Goal: Task Accomplishment & Management: Manage account settings

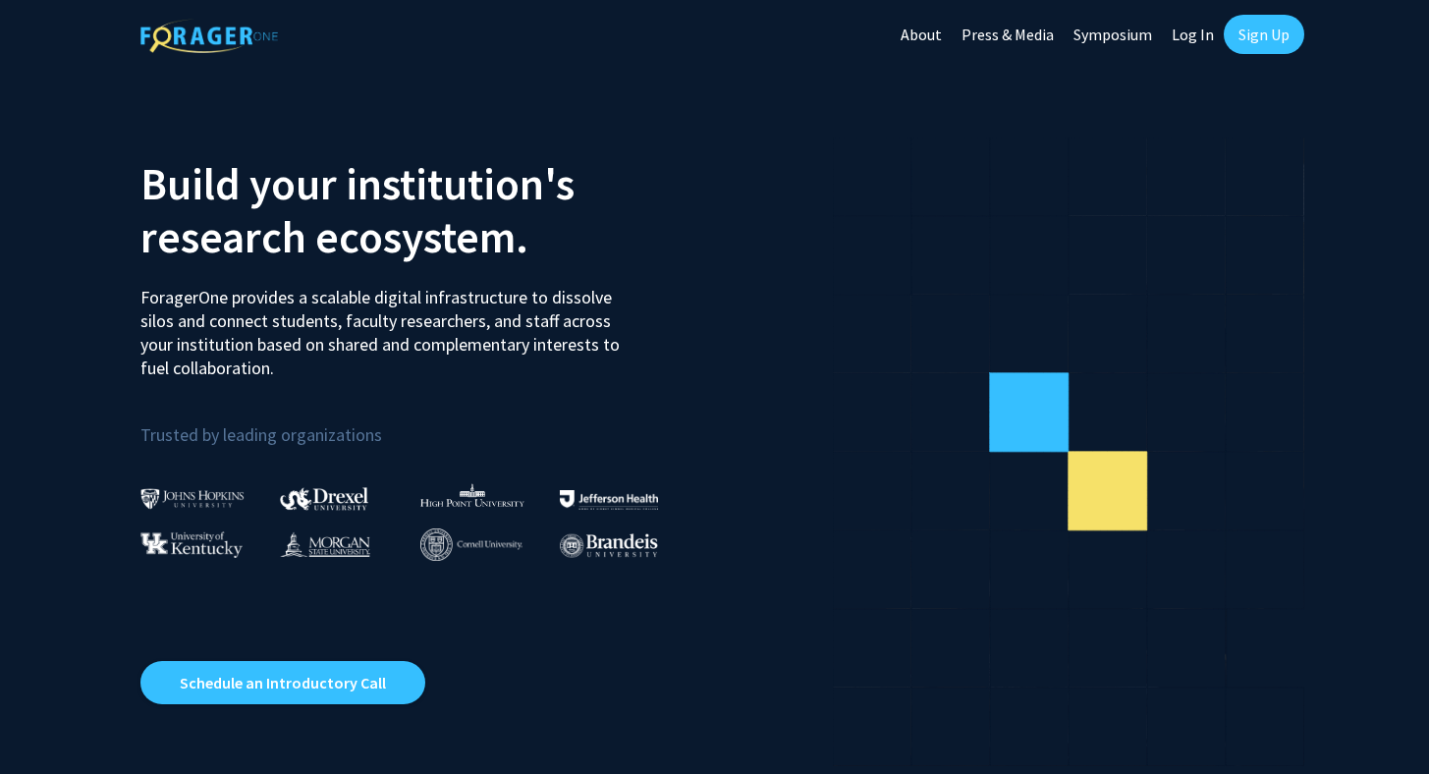
click at [1190, 24] on link "Log In" at bounding box center [1193, 34] width 62 height 69
select select
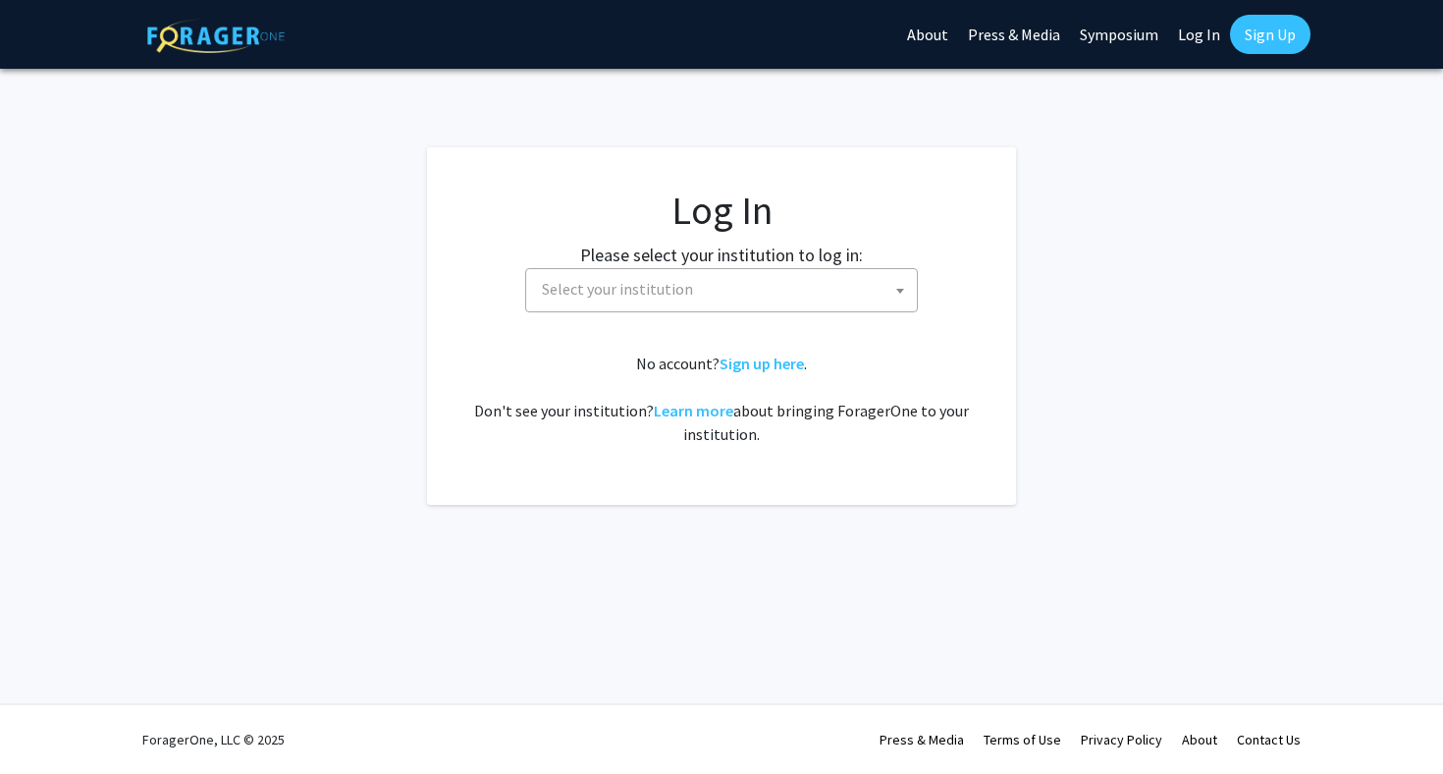
click at [642, 288] on span "Select your institution" at bounding box center [617, 289] width 151 height 20
type input "demo"
select select
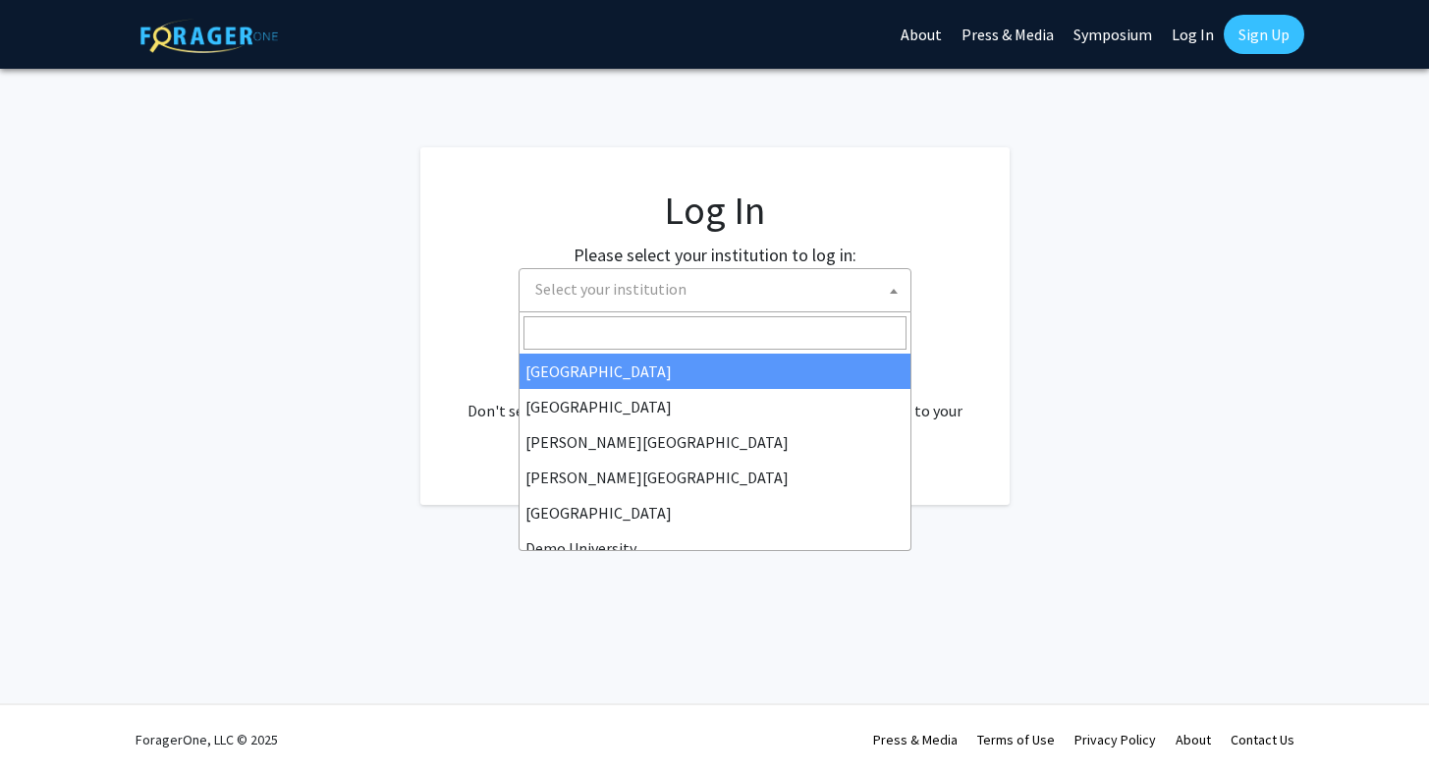
click at [643, 296] on span "Select your institution" at bounding box center [610, 289] width 151 height 20
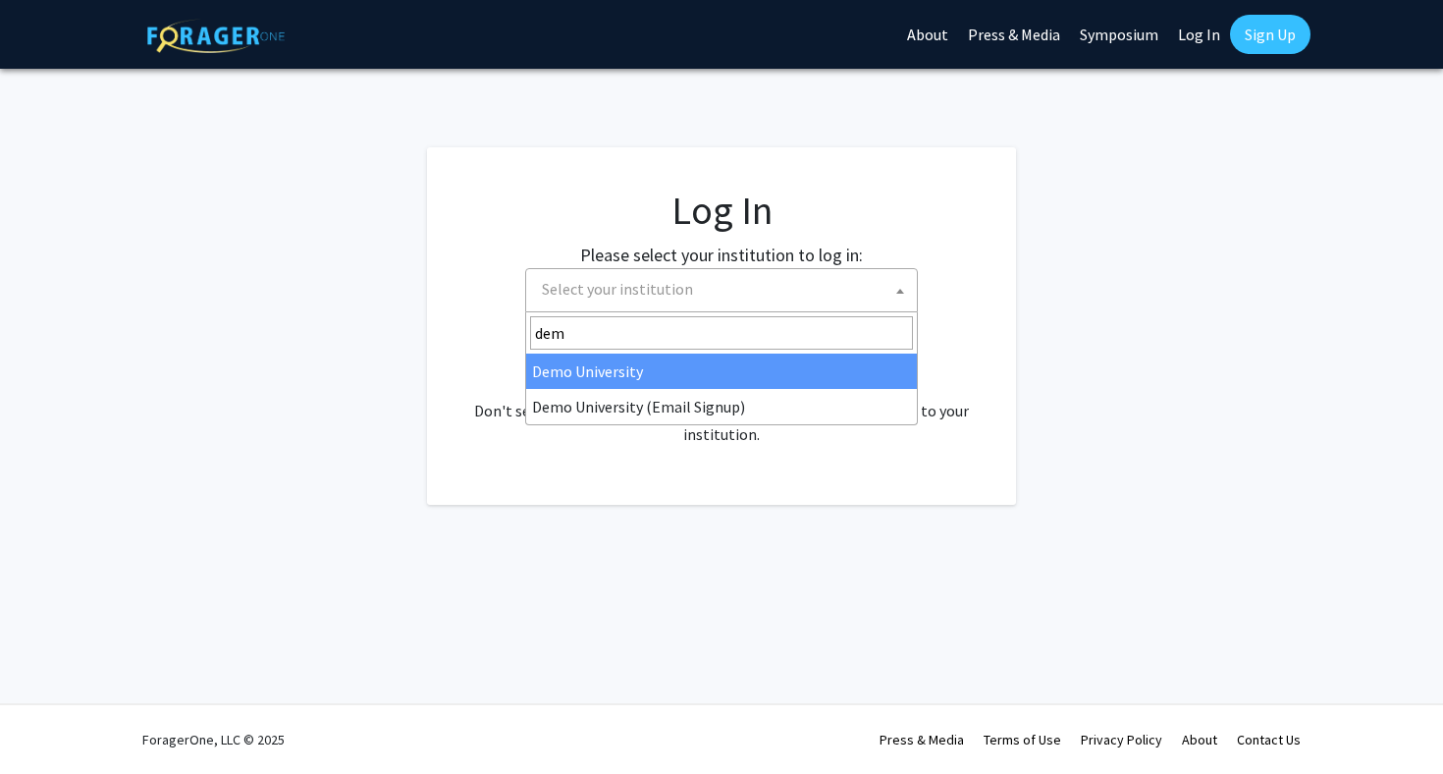
type input "demo"
select select "8"
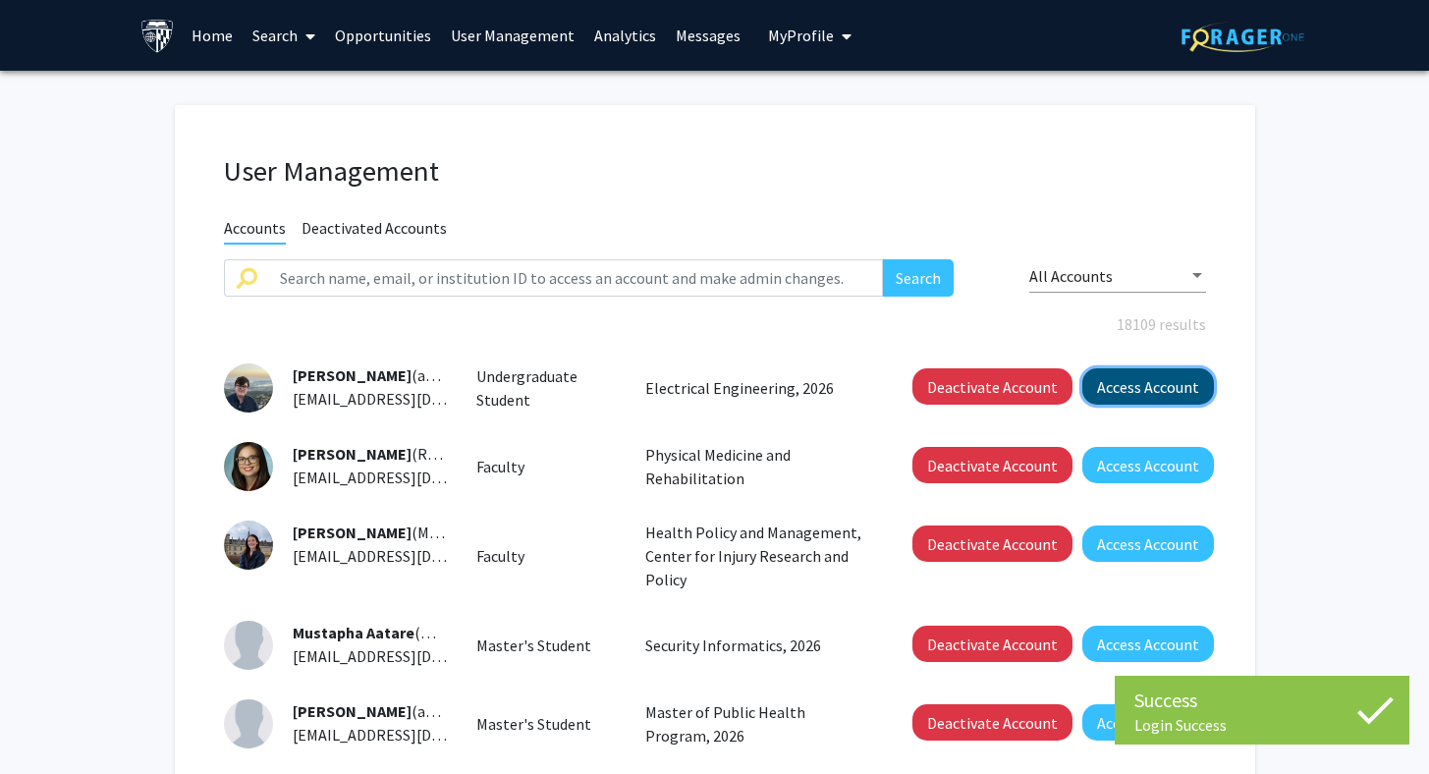
click at [1107, 393] on button "Access Account" at bounding box center [1148, 386] width 132 height 36
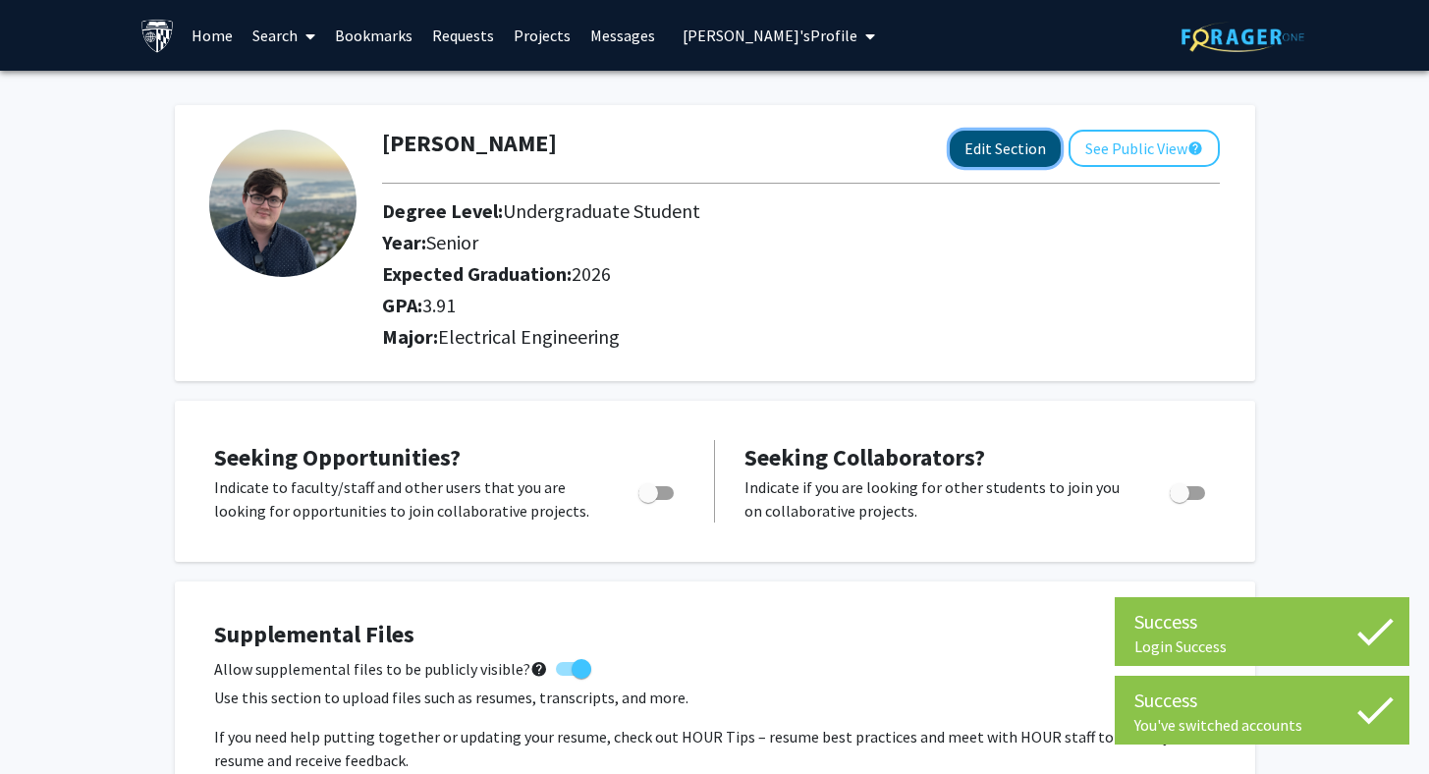
click at [1001, 144] on button "Edit Section" at bounding box center [1005, 149] width 111 height 36
select select "senior"
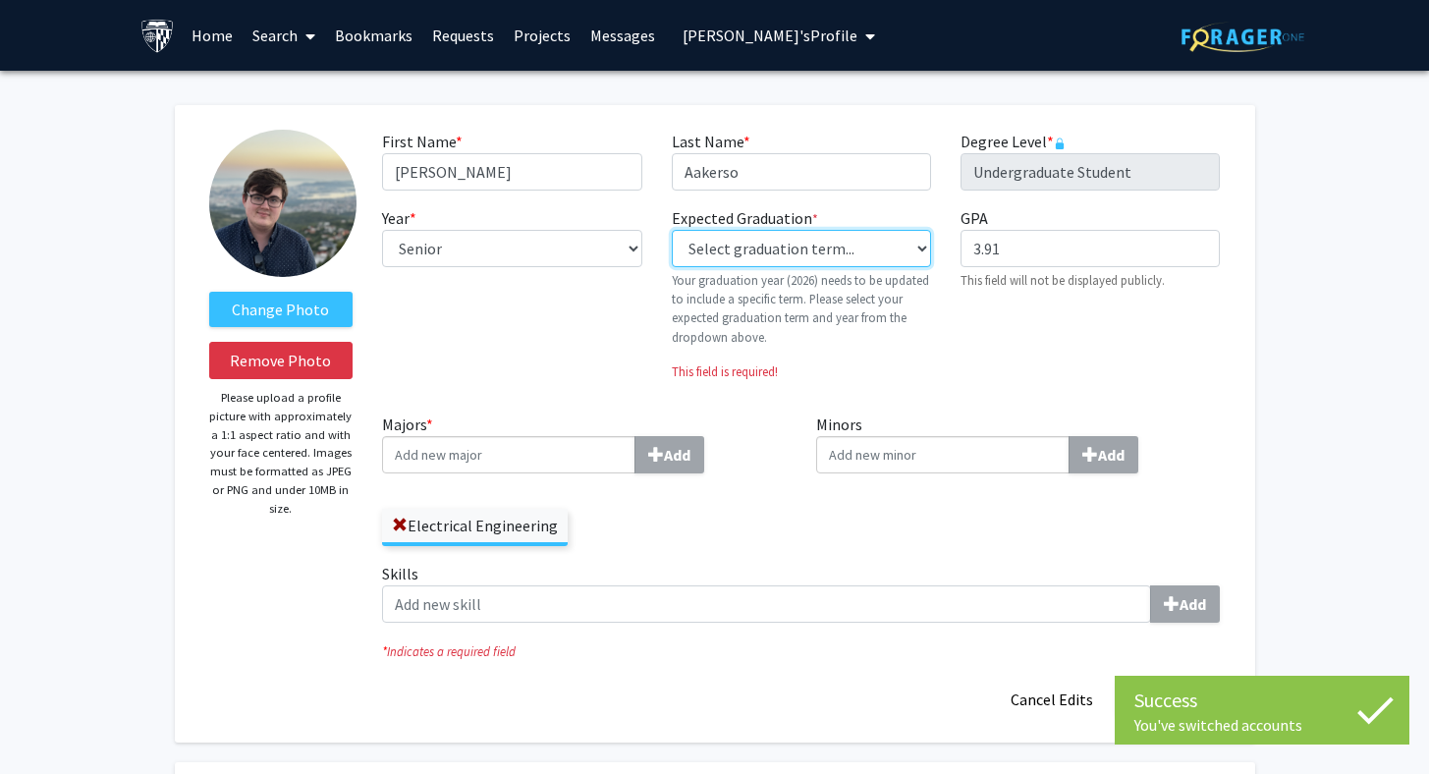
click at [795, 248] on select "Select graduation term... Previous: 2026 (Please select a specific term) Spring…" at bounding box center [801, 248] width 259 height 37
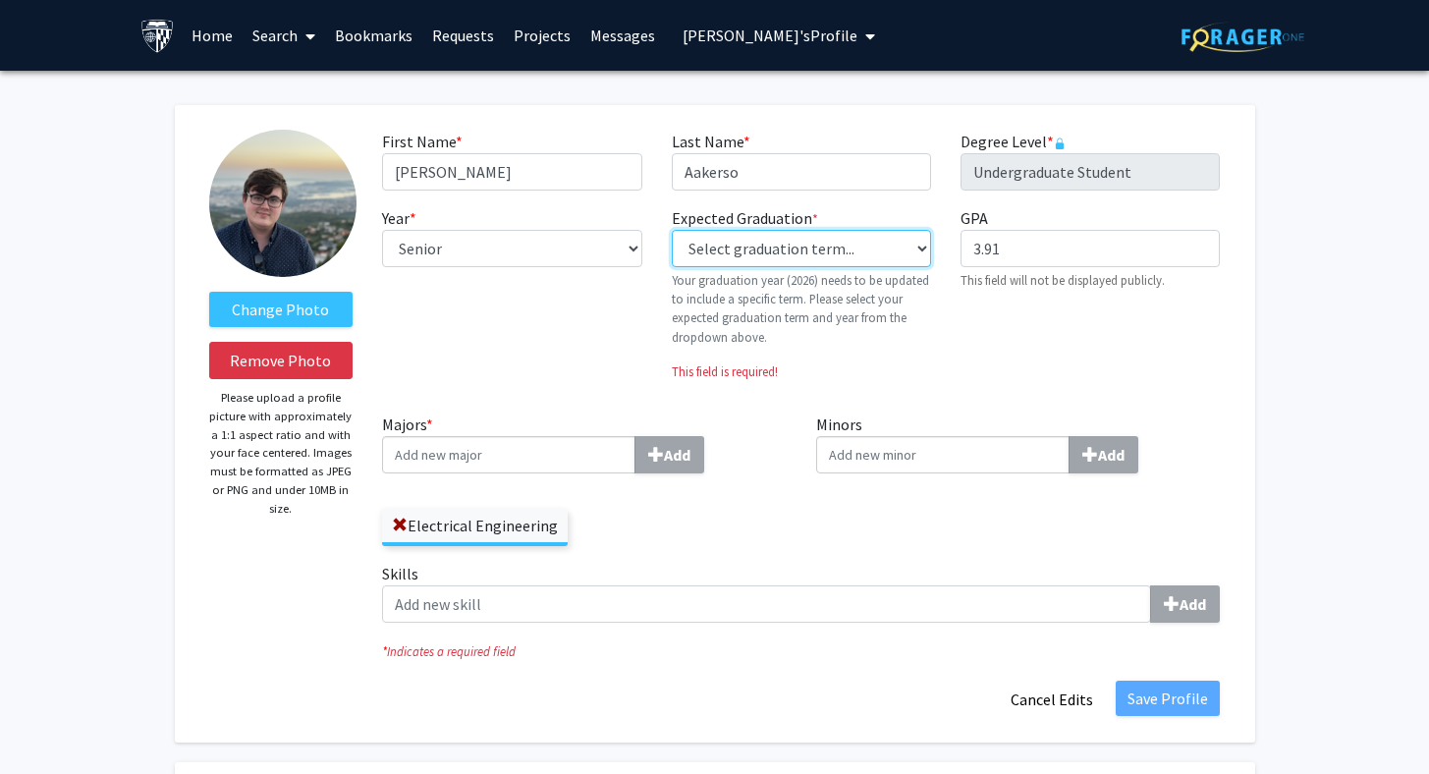
click at [672, 230] on select "Select graduation term... Previous: 2026 (Please select a specific term) Spring…" at bounding box center [801, 248] width 259 height 37
click at [832, 240] on select "Select graduation term... Previous: 2026 (Please select a specific term) Spring…" at bounding box center [801, 248] width 259 height 37
select select "50: spring_2030"
click at [672, 230] on select "Select graduation term... Previous: 2026 (Please select a specific term) Spring…" at bounding box center [801, 248] width 259 height 37
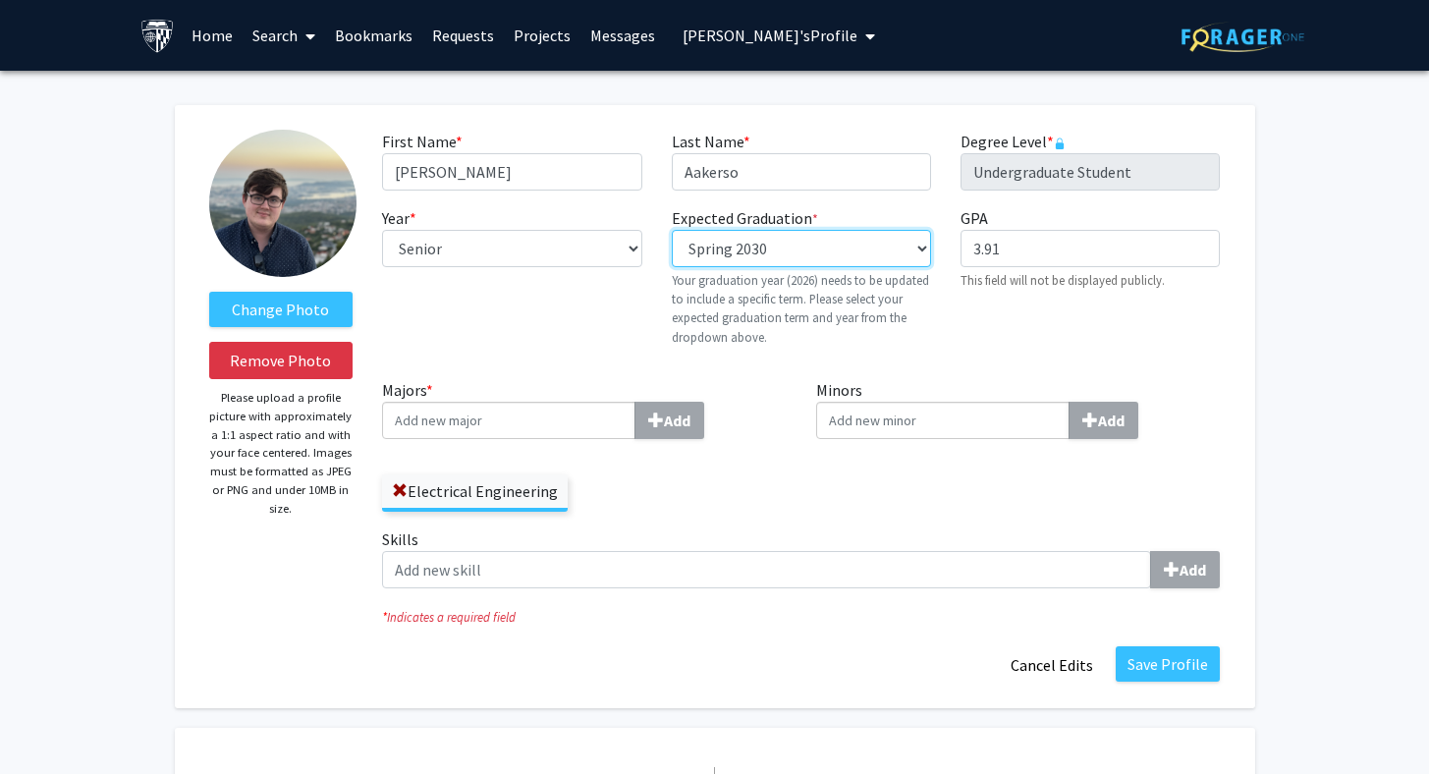
click at [867, 255] on select "Select graduation term... Previous: 2026 (Please select a specific term) Spring…" at bounding box center [801, 248] width 259 height 37
click at [626, 334] on div "Year * required --- First-year Sophomore Junior Senior Postbaccalaureate Certif…" at bounding box center [511, 284] width 289 height 156
